Goal: Task Accomplishment & Management: Use online tool/utility

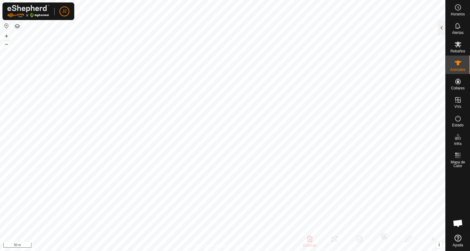
drag, startPoint x: 0, startPoint y: 0, endPoint x: 440, endPoint y: 28, distance: 440.9
click at [441, 27] on div at bounding box center [441, 27] width 7 height 15
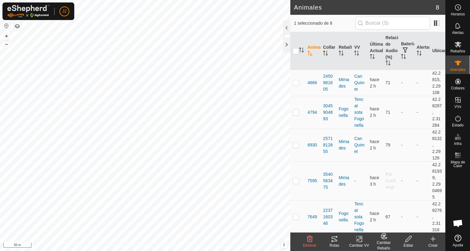
click at [333, 239] on icon at bounding box center [333, 238] width 7 height 7
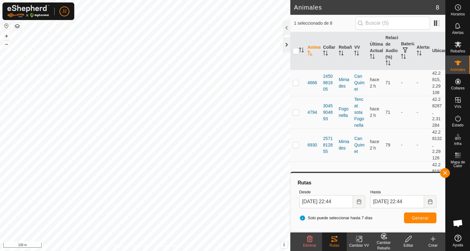
click at [288, 42] on div at bounding box center [286, 44] width 7 height 15
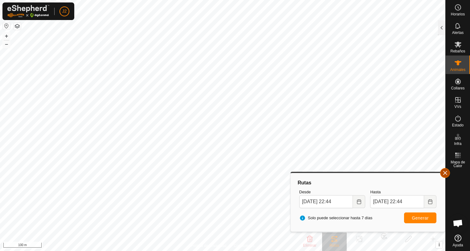
click at [443, 173] on button "button" at bounding box center [445, 173] width 10 height 10
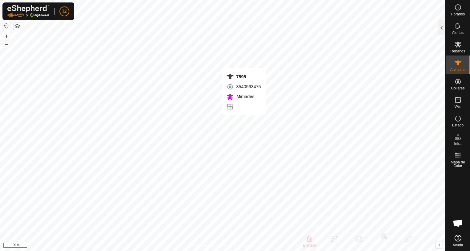
checkbox input "true"
checkbox input "false"
click at [441, 29] on div at bounding box center [441, 27] width 7 height 15
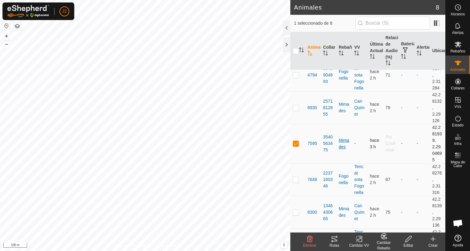
scroll to position [68, 0]
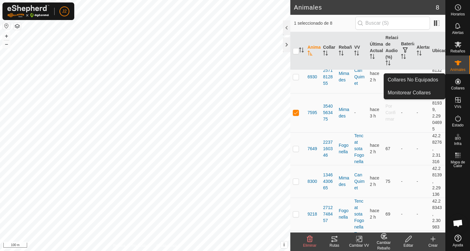
click at [458, 85] on es-neckbands-svg-icon at bounding box center [457, 81] width 11 height 10
click at [411, 79] on link "Collares No Equipados" at bounding box center [414, 80] width 61 height 12
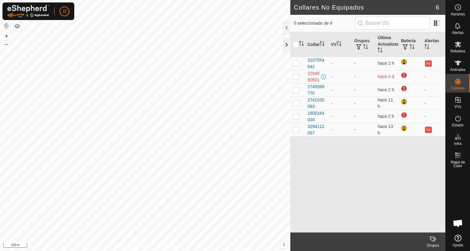
click at [287, 45] on div at bounding box center [286, 44] width 7 height 15
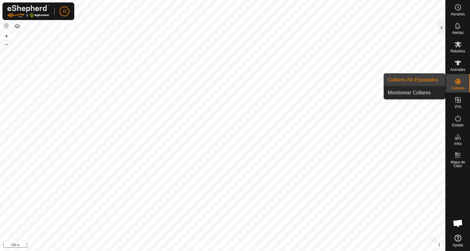
click at [458, 81] on icon at bounding box center [458, 82] width 6 height 6
click at [418, 82] on link "Collares No Equipados" at bounding box center [414, 80] width 61 height 12
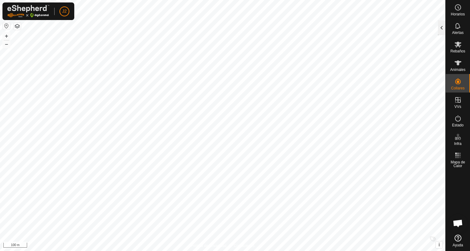
click at [440, 33] on div at bounding box center [441, 27] width 7 height 15
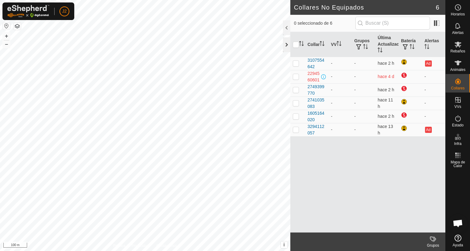
click at [287, 48] on div at bounding box center [286, 44] width 7 height 15
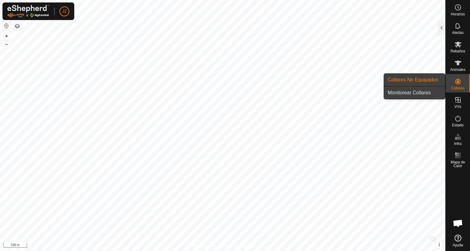
click at [416, 95] on link "Monitorear Collares" at bounding box center [414, 93] width 61 height 12
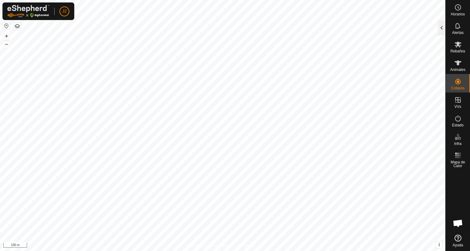
click at [444, 23] on div at bounding box center [441, 27] width 7 height 15
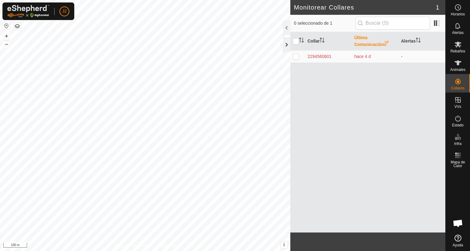
click at [283, 47] on div at bounding box center [286, 44] width 7 height 15
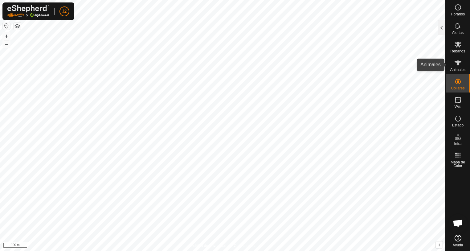
click at [454, 67] on es-animals-svg-icon at bounding box center [457, 63] width 11 height 10
click at [441, 30] on div at bounding box center [441, 27] width 7 height 15
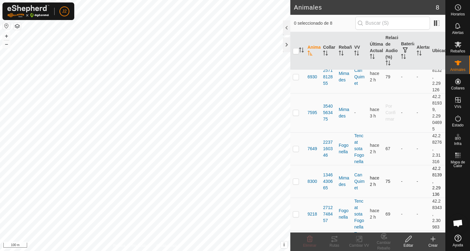
scroll to position [37, 0]
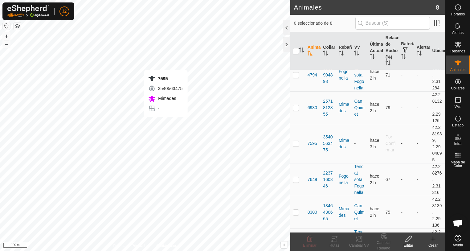
checkbox input "true"
click at [358, 241] on rect at bounding box center [359, 239] width 6 height 6
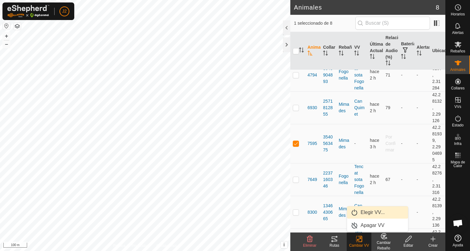
click at [366, 210] on link "Elegir VV..." at bounding box center [377, 212] width 61 height 12
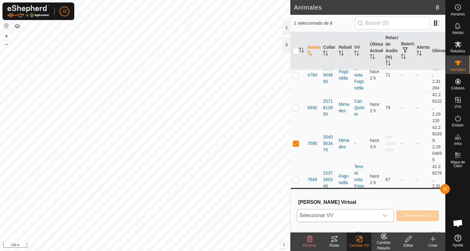
click at [387, 214] on icon "dropdown trigger" at bounding box center [384, 215] width 5 height 5
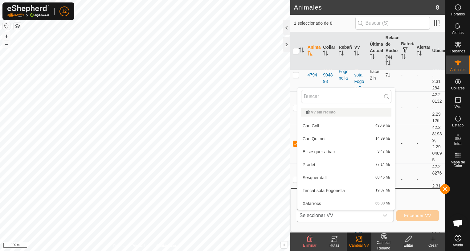
click at [323, 138] on li "Can Quimet 14.39 ha" at bounding box center [346, 138] width 98 height 12
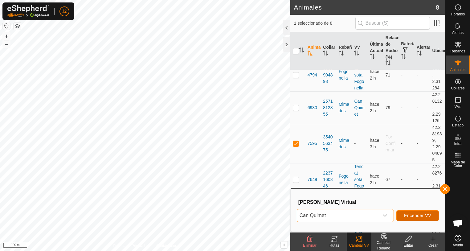
click at [421, 217] on span "Encender VV" at bounding box center [417, 215] width 27 height 5
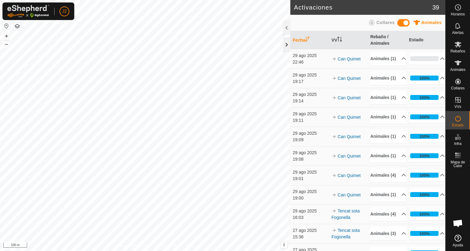
click at [288, 46] on div at bounding box center [286, 44] width 7 height 15
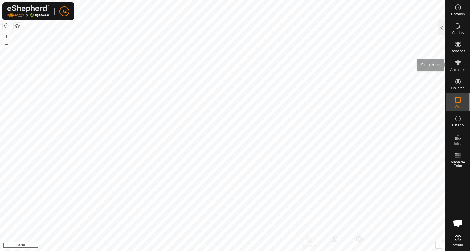
click at [459, 64] on icon at bounding box center [457, 62] width 7 height 7
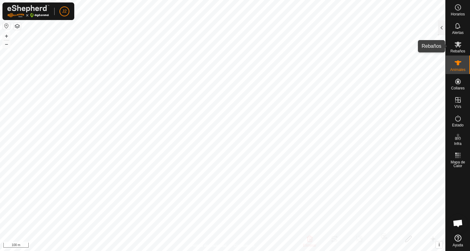
click at [458, 47] on icon at bounding box center [457, 44] width 7 height 7
click at [440, 32] on div at bounding box center [441, 27] width 7 height 15
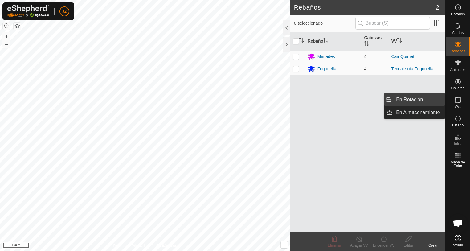
click at [416, 99] on link "En Rotación" at bounding box center [418, 99] width 53 height 12
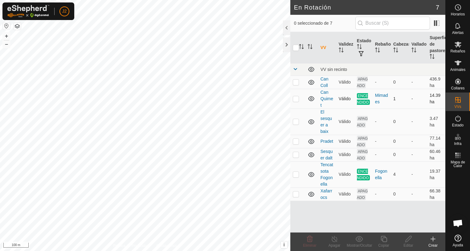
click at [296, 97] on p-checkbox at bounding box center [296, 98] width 6 height 5
checkbox input "true"
click at [334, 238] on icon at bounding box center [334, 238] width 8 height 7
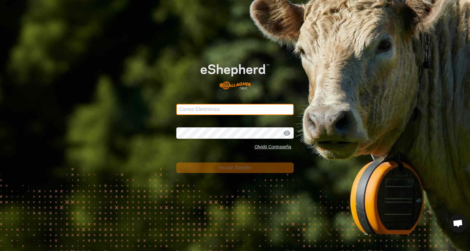
type input "jcarbonell@correoganadero.es"
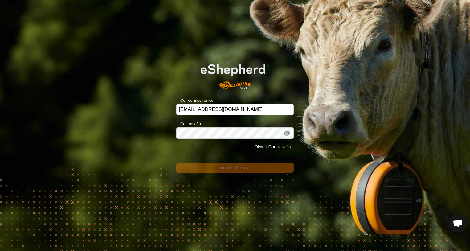
click at [245, 168] on span "Iniciar Sesión" at bounding box center [234, 167] width 33 height 5
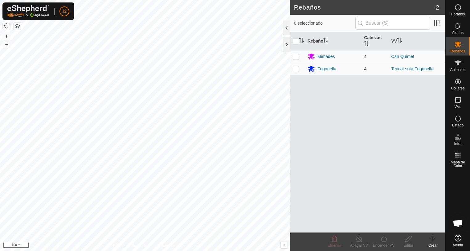
click at [288, 44] on div at bounding box center [286, 44] width 7 height 15
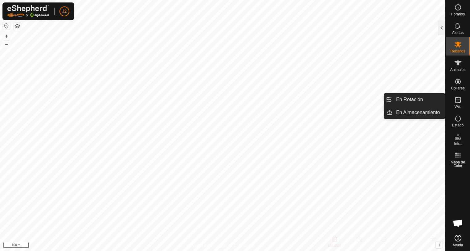
click at [412, 100] on link "En Rotación" at bounding box center [418, 99] width 53 height 12
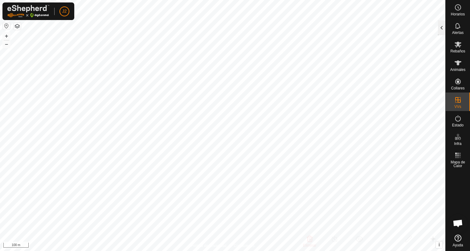
click at [439, 26] on div at bounding box center [441, 27] width 7 height 15
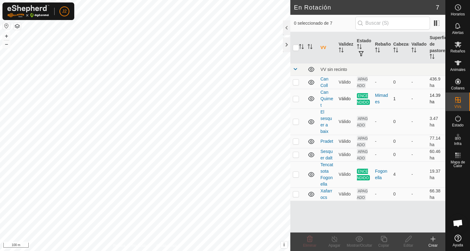
click at [297, 99] on p-checkbox at bounding box center [296, 98] width 6 height 5
checkbox input "true"
click at [336, 241] on line at bounding box center [334, 238] width 5 height 5
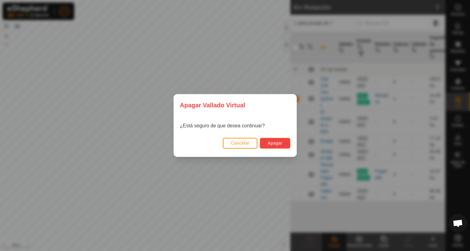
click at [271, 142] on span "Apagar" at bounding box center [274, 142] width 15 height 5
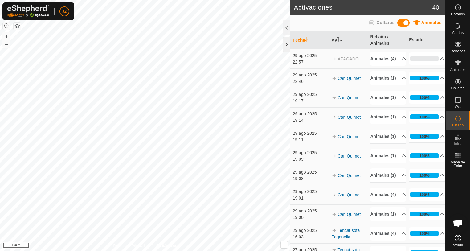
click at [286, 48] on div at bounding box center [286, 44] width 7 height 15
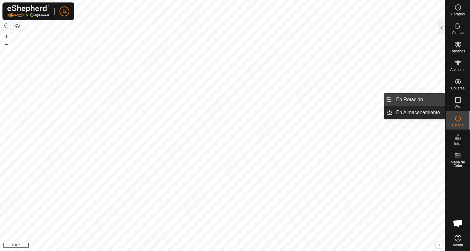
click at [401, 95] on link "En Rotación" at bounding box center [418, 99] width 53 height 12
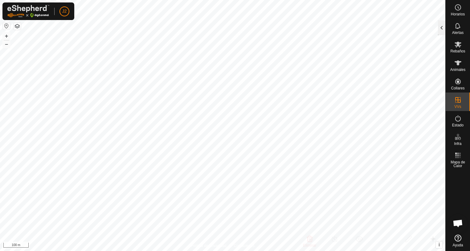
click at [441, 29] on div at bounding box center [441, 27] width 7 height 15
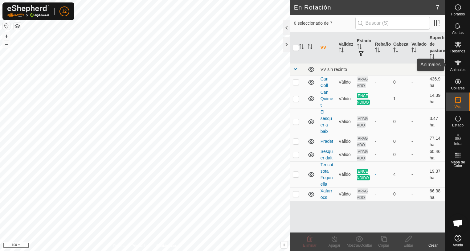
click at [459, 66] on icon at bounding box center [457, 62] width 7 height 7
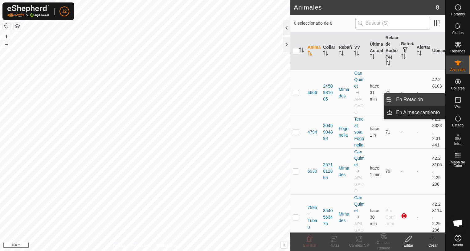
click at [424, 100] on link "En Rotación" at bounding box center [418, 99] width 53 height 12
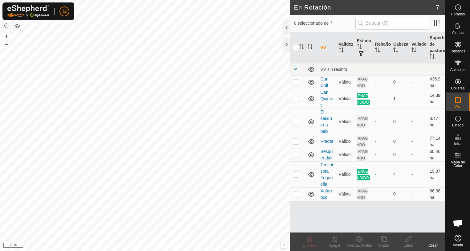
click at [296, 99] on p-checkbox at bounding box center [296, 98] width 6 height 5
checkbox input "false"
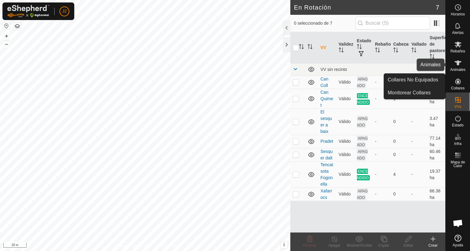
click at [462, 66] on es-animals-svg-icon at bounding box center [457, 63] width 11 height 10
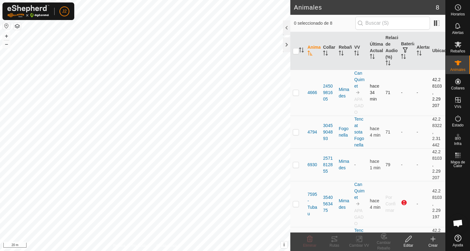
click at [293, 91] on p-checkbox at bounding box center [296, 92] width 6 height 5
checkbox input "true"
click at [294, 131] on p-checkbox at bounding box center [296, 131] width 6 height 5
checkbox input "false"
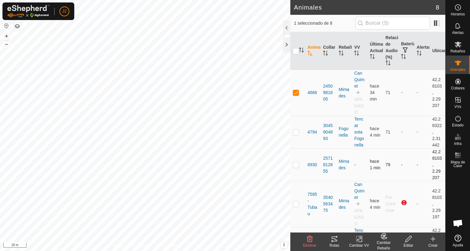
click at [295, 165] on p-checkbox at bounding box center [296, 164] width 6 height 5
checkbox input "true"
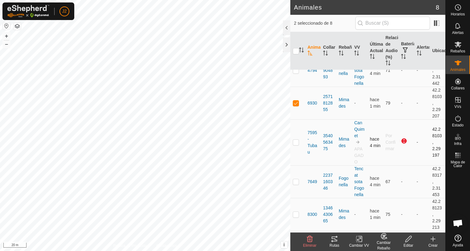
click at [296, 143] on p-checkbox at bounding box center [296, 141] width 6 height 5
checkbox input "true"
click at [296, 213] on p-checkbox at bounding box center [296, 214] width 6 height 5
checkbox input "true"
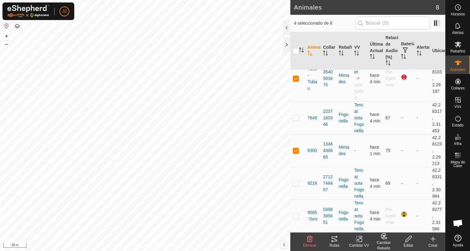
scroll to position [0, 0]
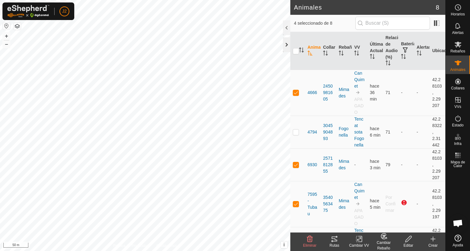
click at [286, 46] on div at bounding box center [286, 44] width 7 height 15
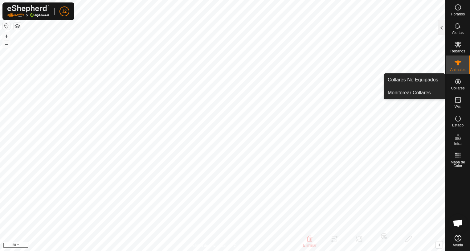
click at [459, 84] on icon at bounding box center [457, 81] width 7 height 7
click at [459, 84] on icon at bounding box center [458, 82] width 6 height 6
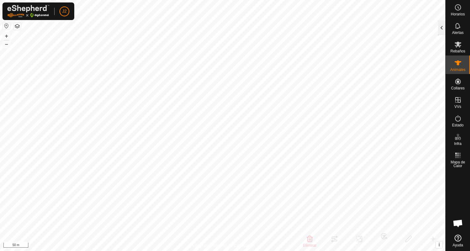
click at [441, 31] on div at bounding box center [441, 27] width 7 height 15
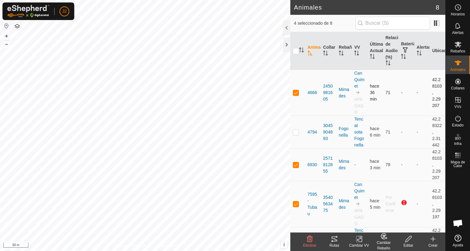
click at [296, 93] on p-checkbox at bounding box center [296, 92] width 6 height 5
checkbox input "false"
click at [296, 166] on p-checkbox at bounding box center [296, 164] width 6 height 5
checkbox input "false"
click at [296, 206] on p-tablecheckbox at bounding box center [296, 203] width 6 height 5
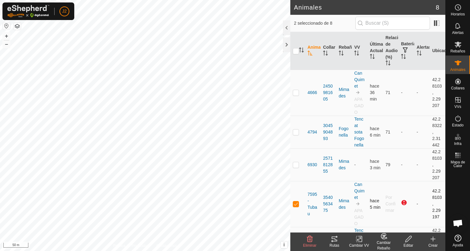
checkbox input "false"
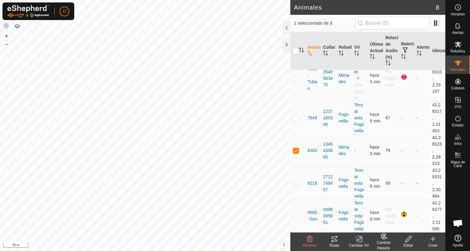
click at [295, 151] on p-checkbox at bounding box center [296, 150] width 6 height 5
checkbox input "false"
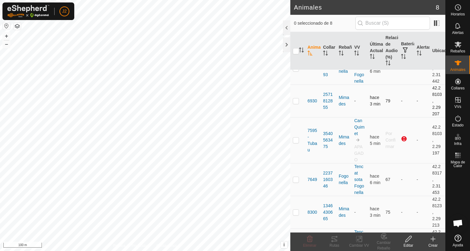
click at [297, 102] on p-checkbox at bounding box center [296, 100] width 6 height 5
checkbox input "true"
click at [335, 239] on icon at bounding box center [334, 238] width 6 height 5
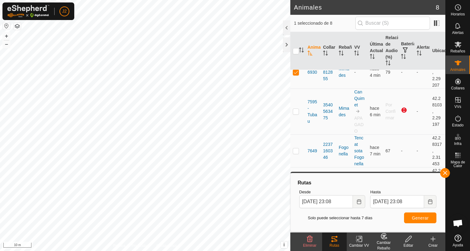
scroll to position [123, 0]
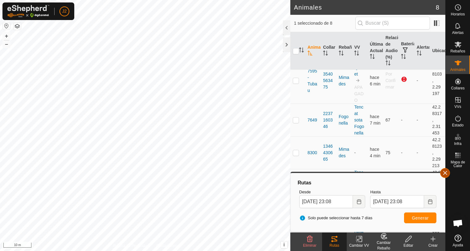
click at [446, 175] on button "button" at bounding box center [445, 173] width 10 height 10
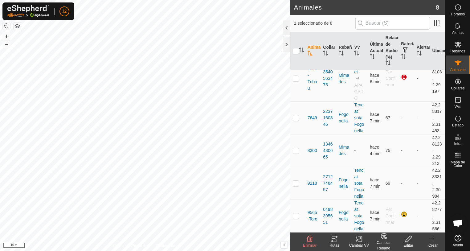
scroll to position [0, 0]
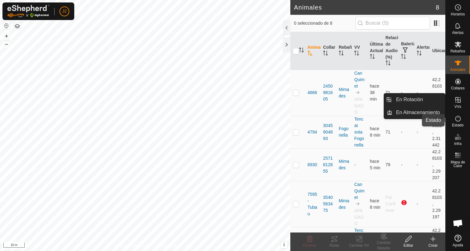
click at [458, 121] on icon at bounding box center [458, 118] width 6 height 6
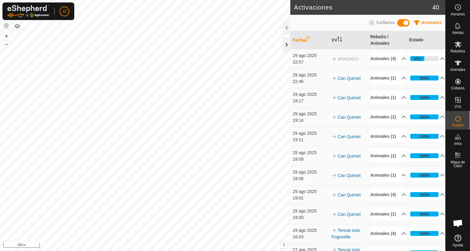
click at [288, 46] on div at bounding box center [286, 44] width 7 height 15
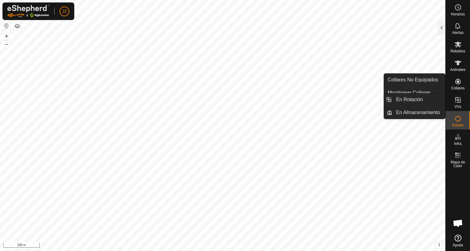
click at [460, 99] on icon at bounding box center [458, 100] width 6 height 6
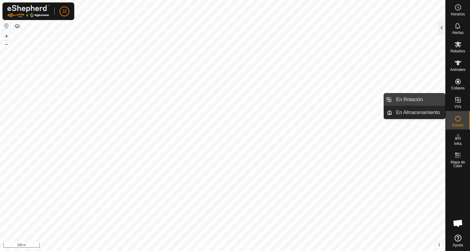
click at [411, 97] on link "En Rotación" at bounding box center [418, 99] width 53 height 12
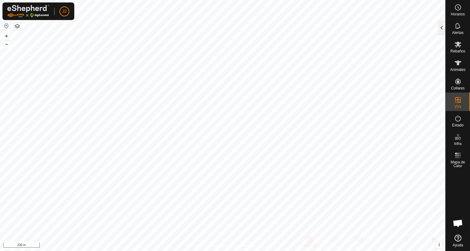
click at [440, 30] on div at bounding box center [441, 27] width 7 height 15
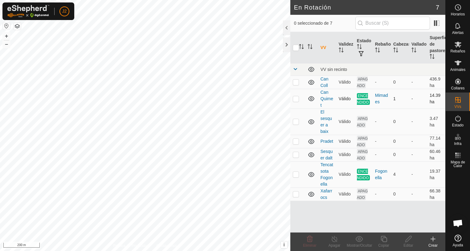
click at [297, 98] on p-checkbox at bounding box center [296, 98] width 6 height 5
checkbox input "true"
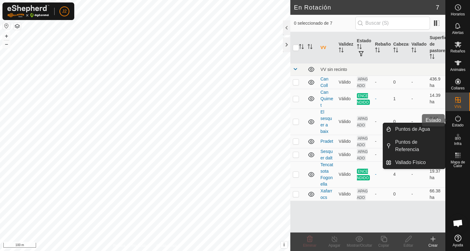
click at [458, 123] on span "Estado" at bounding box center [457, 125] width 11 height 4
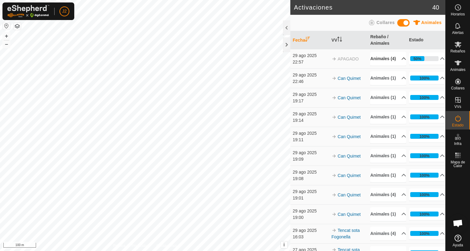
click at [396, 61] on p-accordion-header "Animales (4)" at bounding box center [388, 59] width 36 height 14
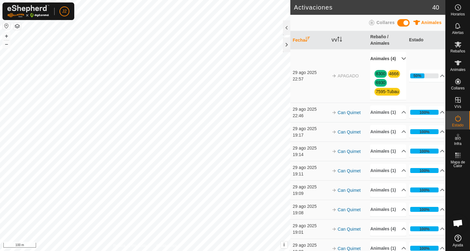
click at [397, 63] on p-accordion-header "Animales (4)" at bounding box center [388, 59] width 36 height 14
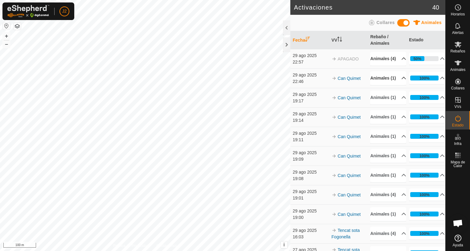
click at [396, 85] on p-accordion-header "Animales (1)" at bounding box center [388, 78] width 36 height 14
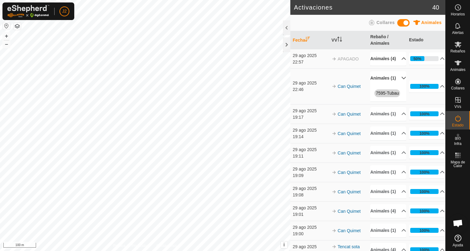
click at [396, 85] on p-accordion-header "Animales (1)" at bounding box center [388, 78] width 36 height 14
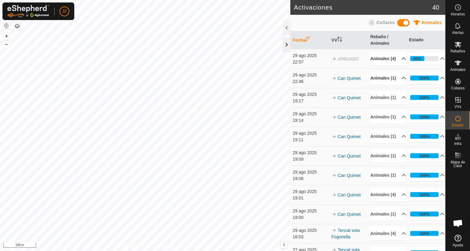
click at [286, 48] on div at bounding box center [286, 44] width 7 height 15
click at [286, 44] on div at bounding box center [286, 44] width 7 height 15
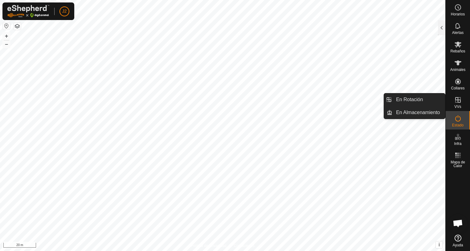
click at [456, 100] on icon at bounding box center [458, 100] width 6 height 6
click at [414, 95] on link "En Rotación" at bounding box center [418, 99] width 53 height 12
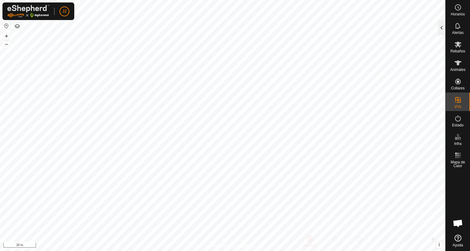
click at [441, 29] on div at bounding box center [441, 27] width 7 height 15
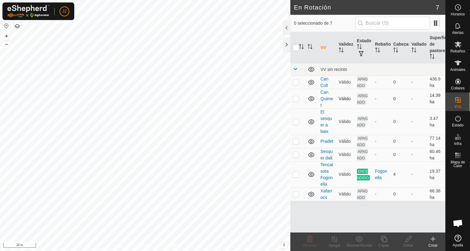
click at [296, 100] on p-checkbox at bounding box center [296, 98] width 6 height 5
checkbox input "true"
click at [408, 243] on div "Editar" at bounding box center [408, 245] width 25 height 6
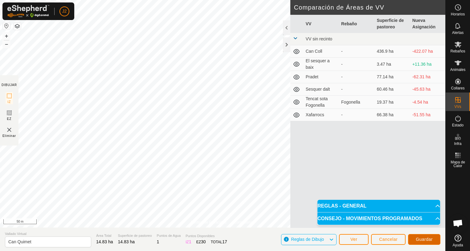
click at [423, 242] on button "Guardar" at bounding box center [424, 239] width 32 height 11
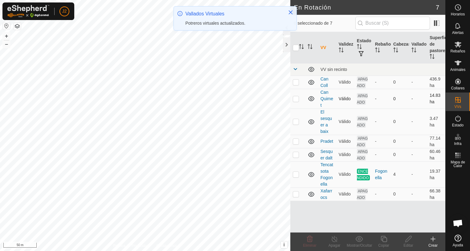
click at [296, 98] on p-checkbox at bounding box center [296, 98] width 6 height 5
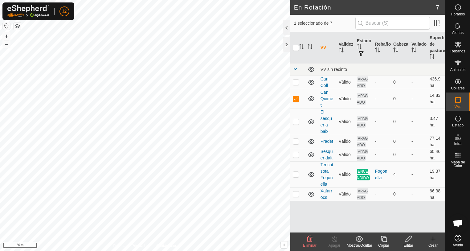
click at [296, 99] on p-checkbox at bounding box center [296, 98] width 6 height 5
checkbox input "false"
click at [285, 43] on div at bounding box center [286, 44] width 7 height 15
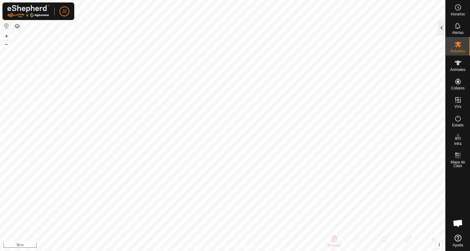
click at [444, 31] on div at bounding box center [441, 27] width 7 height 15
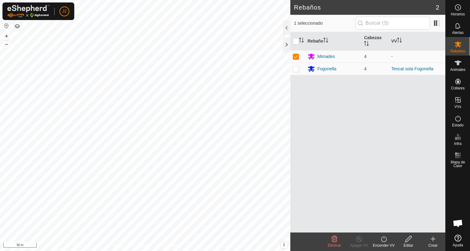
click at [383, 242] on icon at bounding box center [384, 238] width 8 height 7
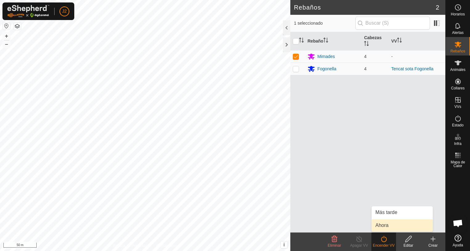
click at [381, 226] on link "Ahora" at bounding box center [401, 225] width 61 height 12
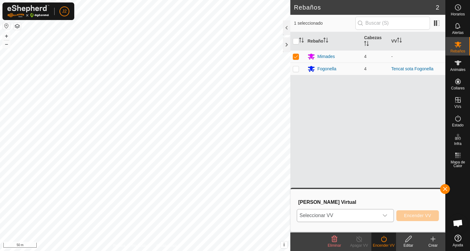
click at [387, 214] on icon "dropdown trigger" at bounding box center [384, 215] width 4 height 2
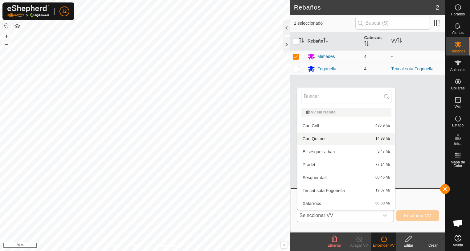
click at [319, 140] on li "Can Quimet 14.83 ha" at bounding box center [346, 138] width 98 height 12
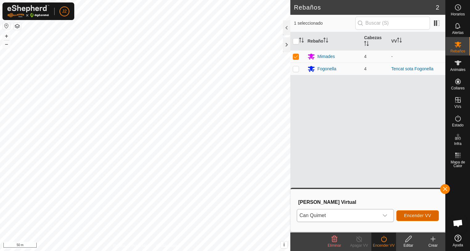
click at [419, 214] on span "Encender VV" at bounding box center [417, 215] width 27 height 5
